Goal: Find specific page/section: Find specific page/section

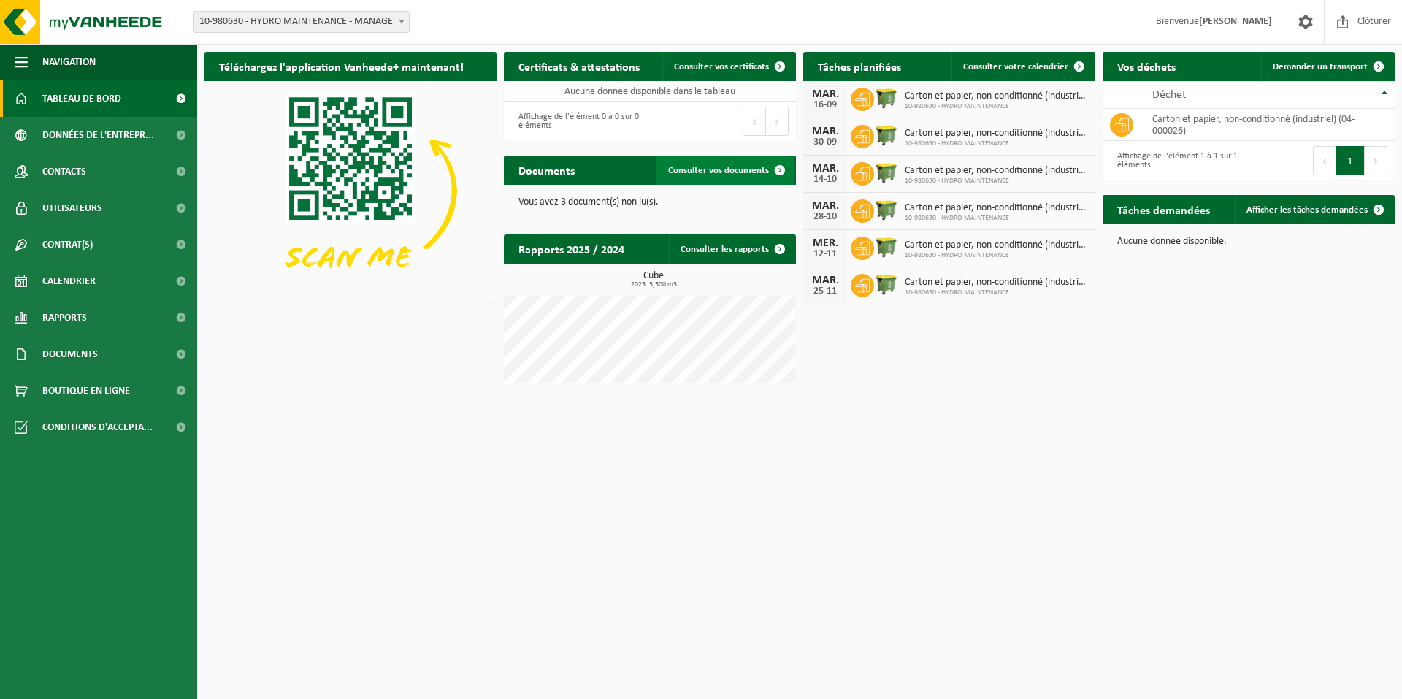
click at [724, 172] on span "Consulter vos documents" at bounding box center [718, 170] width 101 height 9
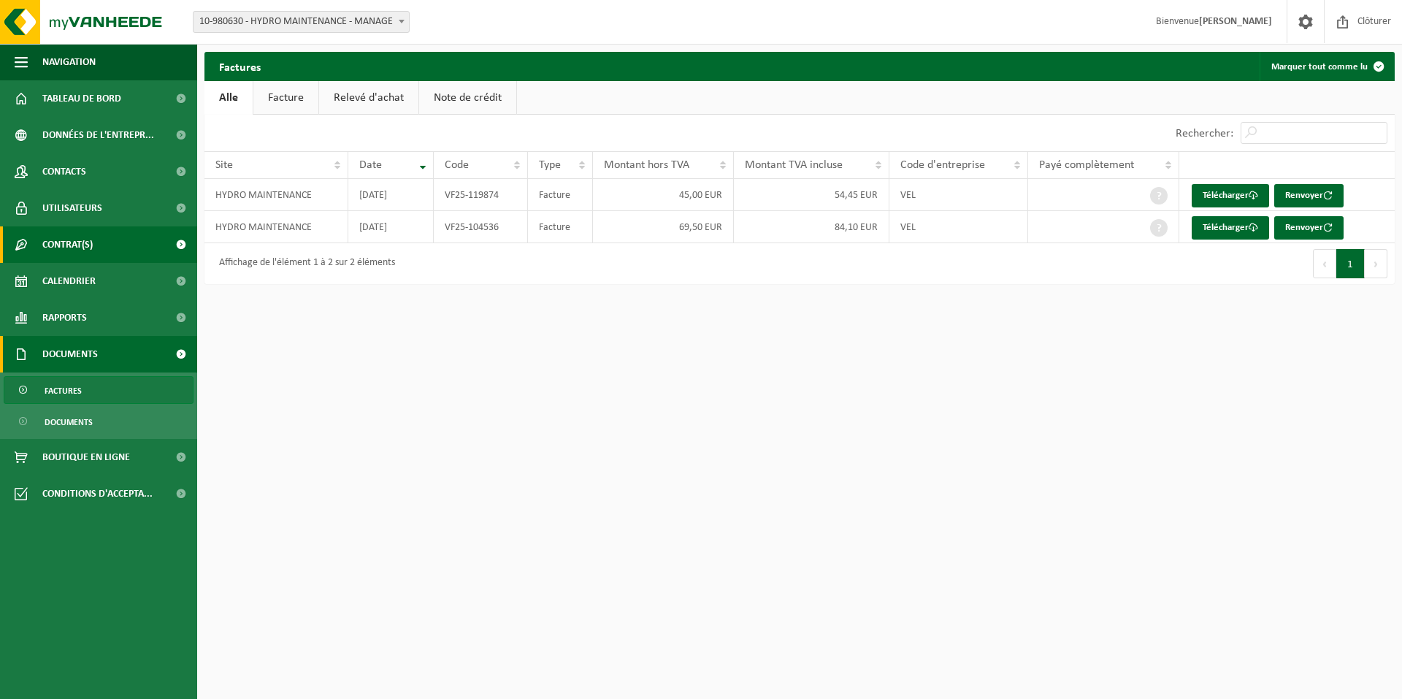
click at [102, 245] on link "Contrat(s)" at bounding box center [98, 244] width 197 height 37
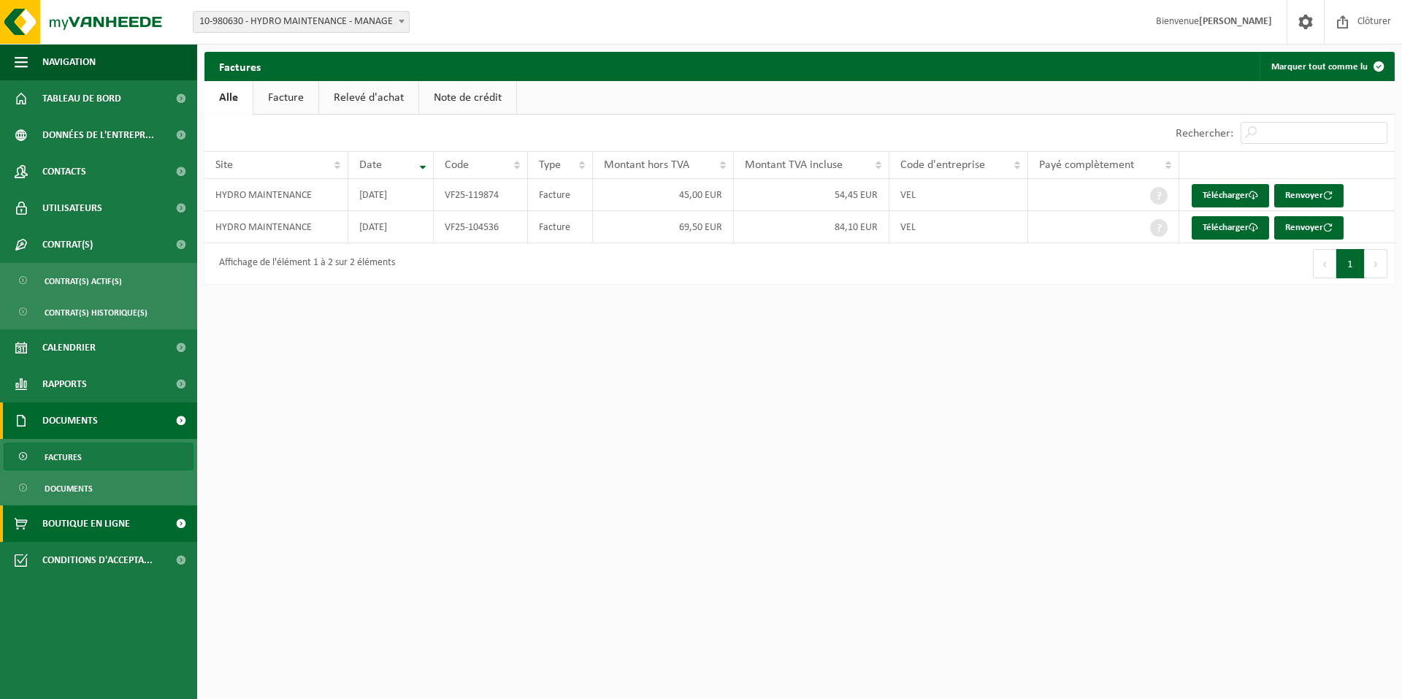
click at [113, 526] on span "Boutique en ligne" at bounding box center [86, 523] width 88 height 37
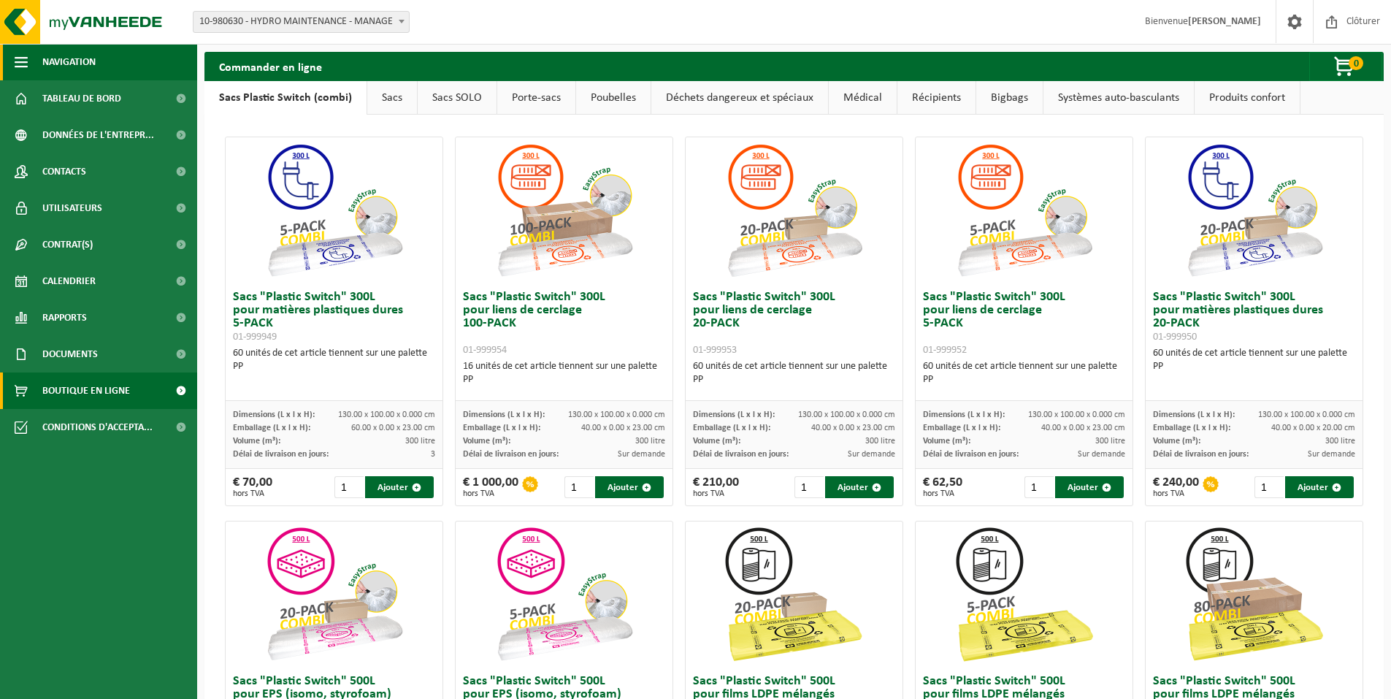
click at [14, 66] on button "Navigation" at bounding box center [98, 62] width 197 height 37
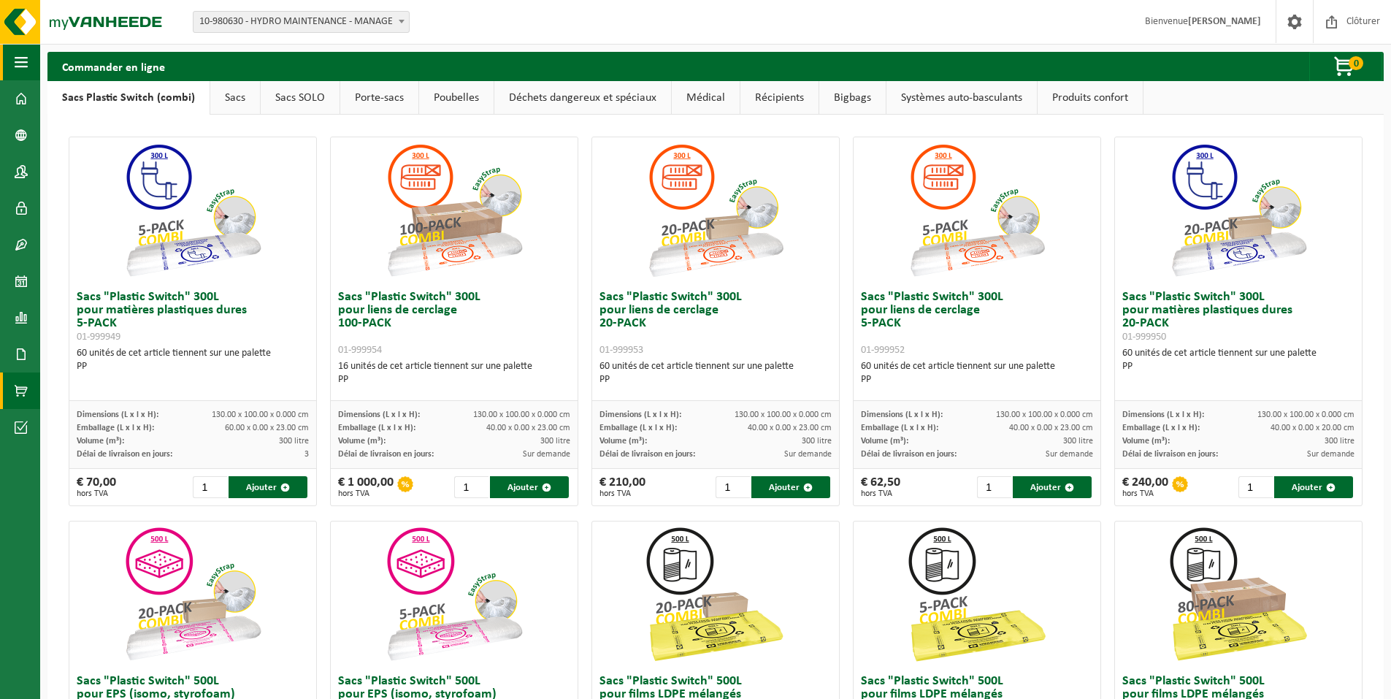
click at [14, 66] on button "Navigation" at bounding box center [20, 62] width 40 height 37
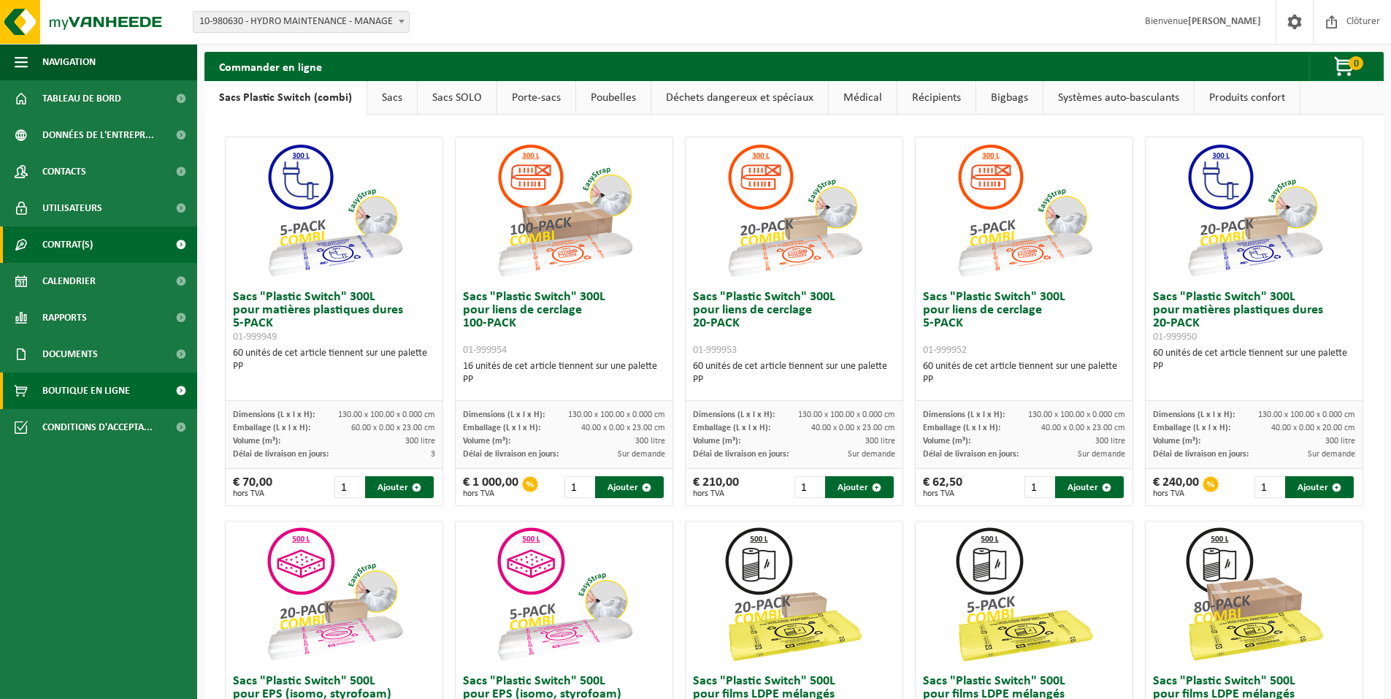
click at [112, 243] on link "Contrat(s)" at bounding box center [98, 244] width 197 height 37
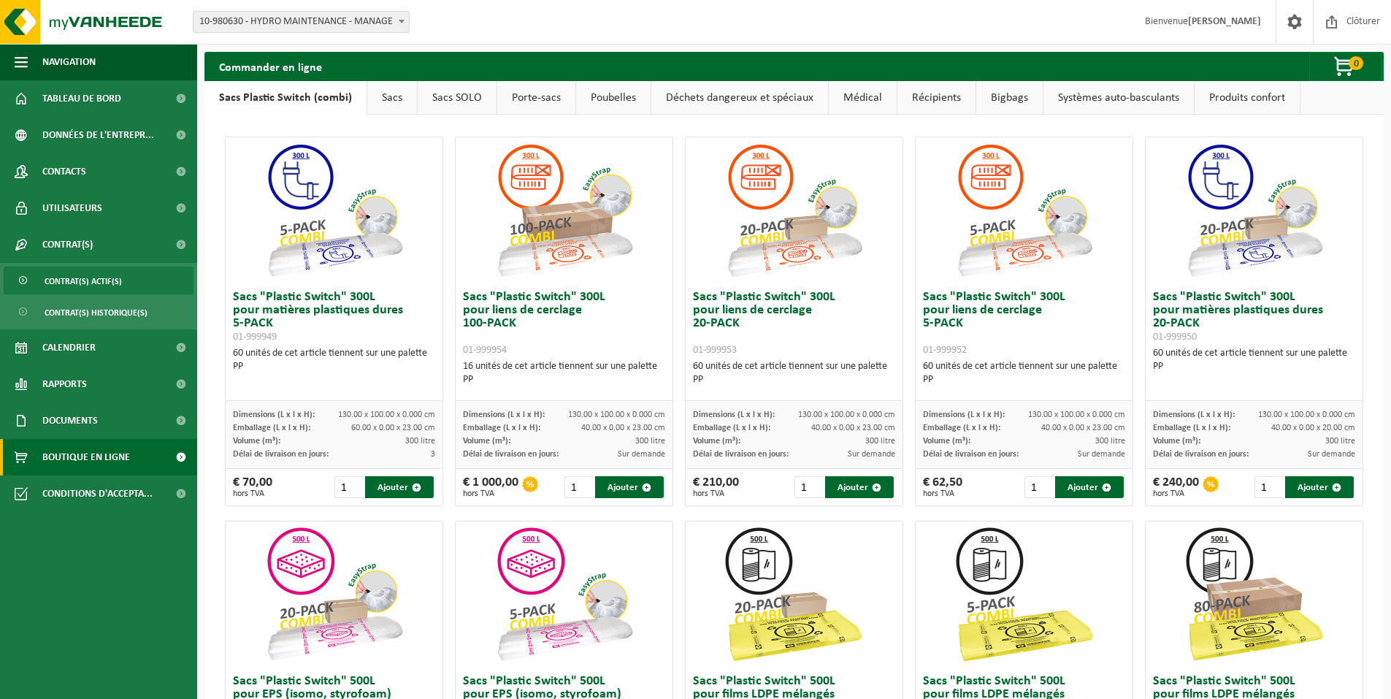
click at [111, 281] on span "Contrat(s) actif(s)" at bounding box center [83, 281] width 77 height 28
